Goal: Information Seeking & Learning: Find specific fact

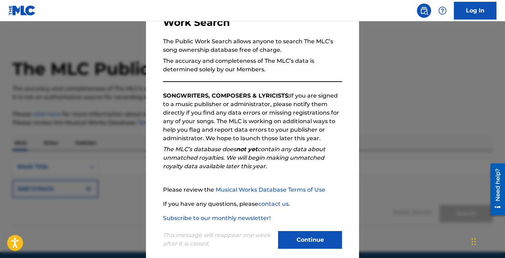
scroll to position [67, 0]
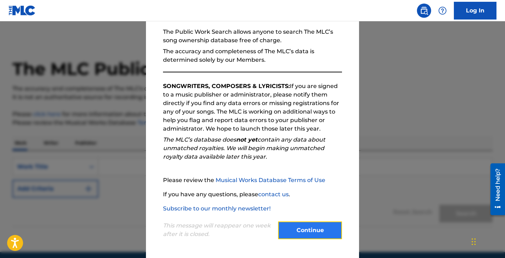
click at [314, 236] on button "Continue" at bounding box center [310, 231] width 64 height 18
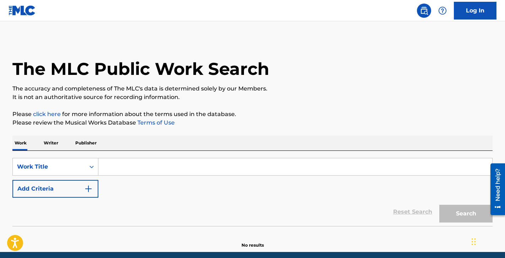
click at [118, 168] on input "Search Form" at bounding box center [295, 166] width 394 height 17
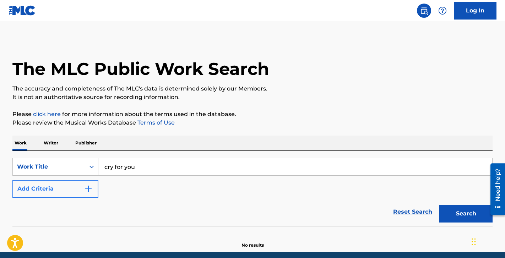
type input "cry for you"
click at [89, 186] on img "Search Form" at bounding box center [88, 189] width 9 height 9
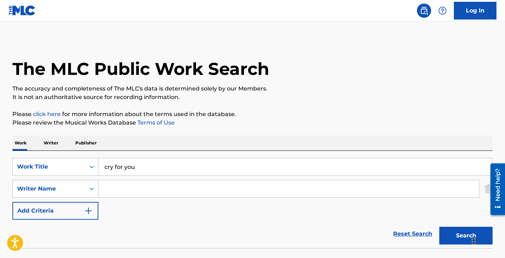
click at [81, 193] on div "Writer Name" at bounding box center [55, 189] width 86 height 18
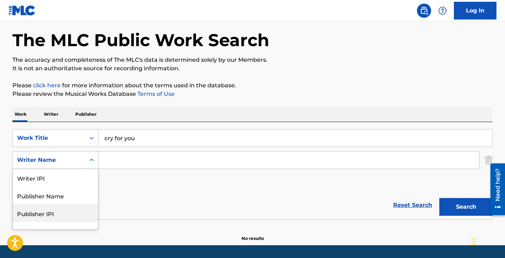
scroll to position [28, 0]
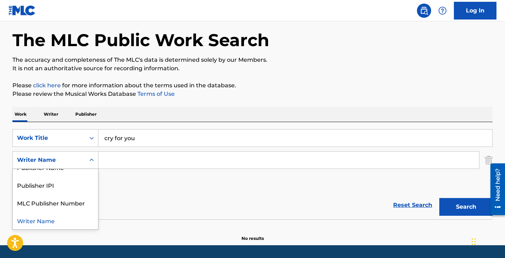
click at [59, 218] on div "Writer Name" at bounding box center [55, 221] width 85 height 18
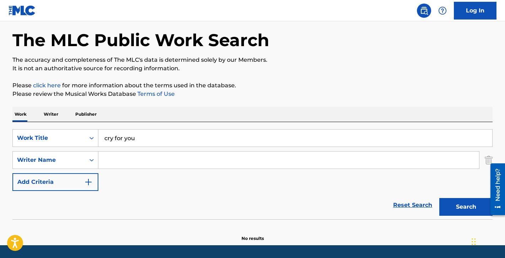
click at [128, 158] on input "Search Form" at bounding box center [288, 160] width 381 height 17
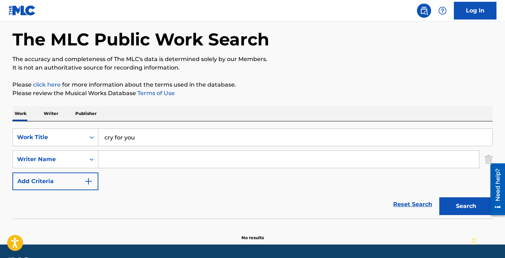
paste input "[DEMOGRAPHIC_DATA]"
type input "[DEMOGRAPHIC_DATA]"
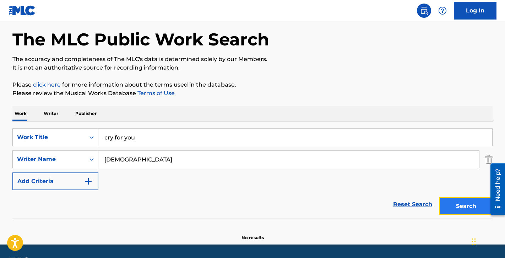
click at [465, 207] on button "Search" at bounding box center [465, 206] width 53 height 18
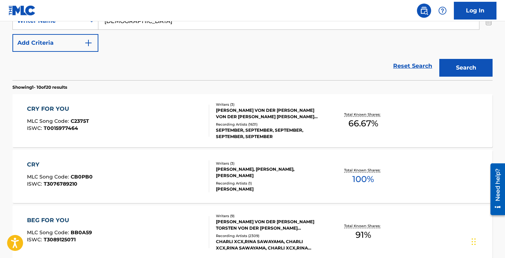
scroll to position [166, 0]
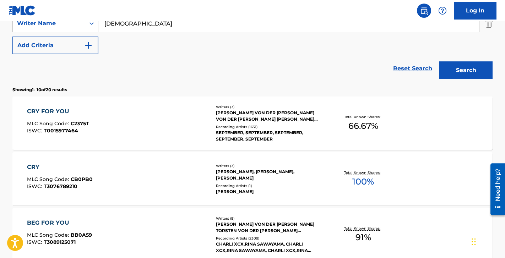
click at [243, 118] on div "[PERSON_NAME] VON DER [PERSON_NAME] VON DER [PERSON_NAME] [PERSON_NAME] BHAGAVAN" at bounding box center [269, 116] width 107 height 13
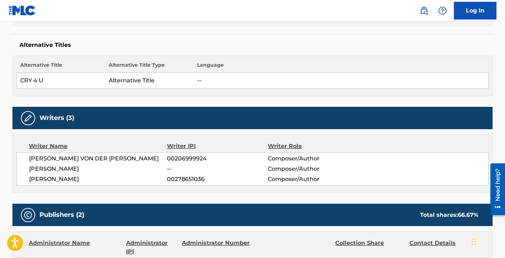
scroll to position [181, 0]
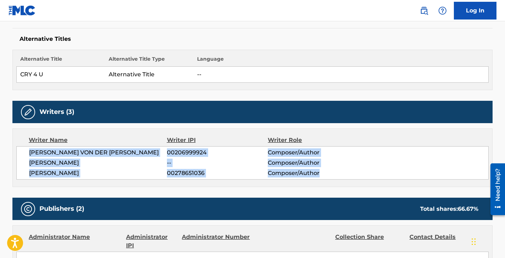
drag, startPoint x: 30, startPoint y: 154, endPoint x: 322, endPoint y: 174, distance: 292.7
click at [322, 174] on div "[PERSON_NAME] VON DER BURG 00206999924 Composer/Author [PERSON_NAME] -- Compose…" at bounding box center [252, 162] width 472 height 33
copy div "[PERSON_NAME] VON DER BURG 00206999924 Composer/Author [PERSON_NAME] -- Compose…"
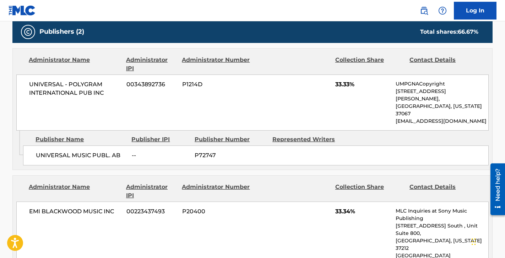
scroll to position [357, 0]
